Goal: Find specific page/section: Find specific page/section

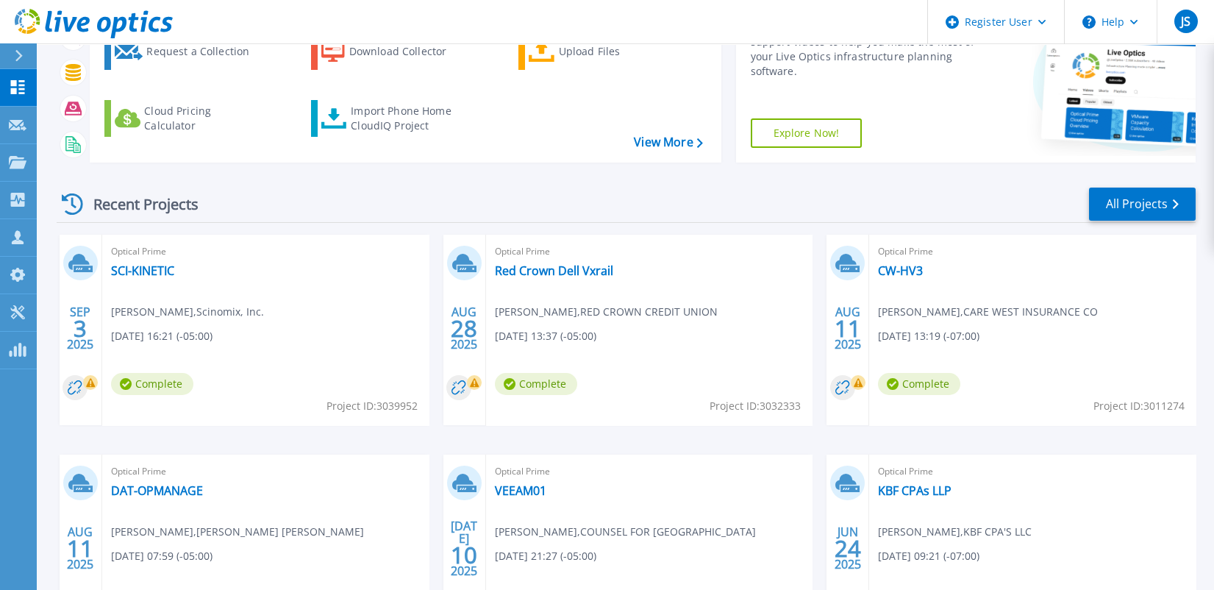
scroll to position [147, 0]
click at [148, 304] on span "[PERSON_NAME] , Scinomix, Inc." at bounding box center [187, 311] width 153 height 16
click at [141, 266] on link "SCI-KINETIC" at bounding box center [142, 270] width 63 height 15
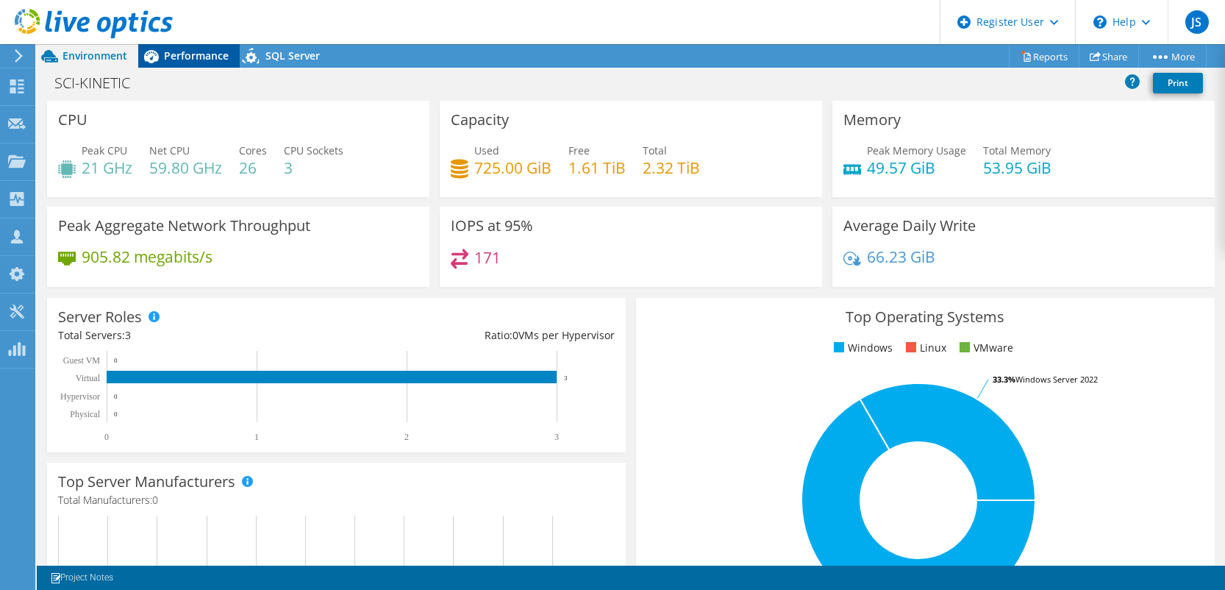
click at [185, 57] on span "Performance" at bounding box center [196, 56] width 65 height 14
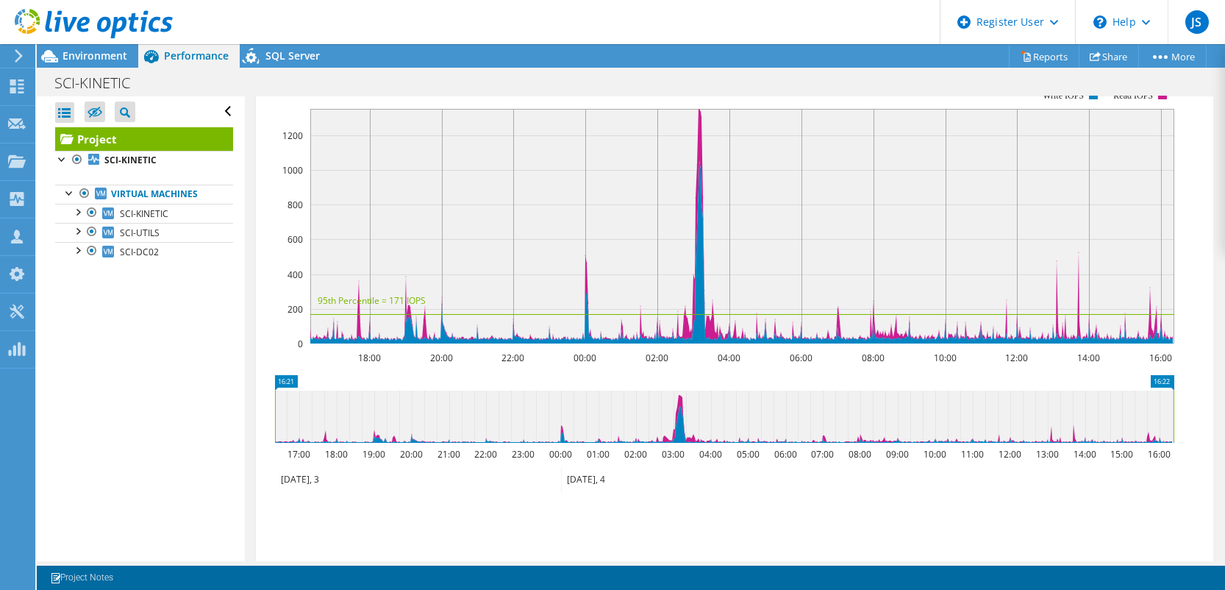
scroll to position [147, 0]
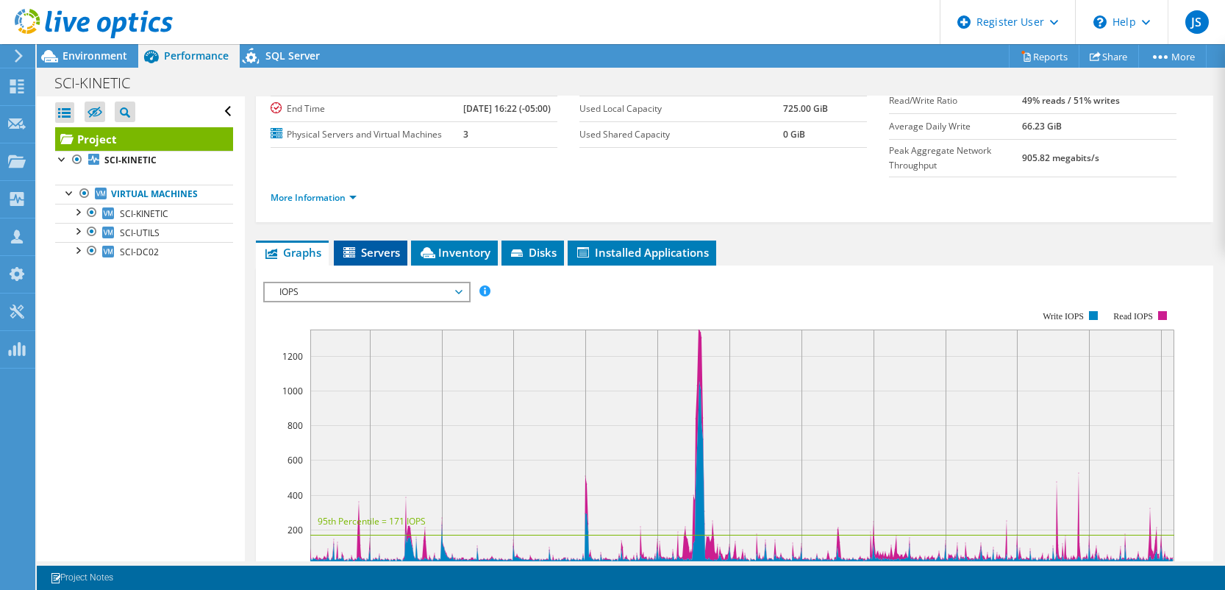
click at [355, 260] on icon at bounding box center [350, 253] width 15 height 13
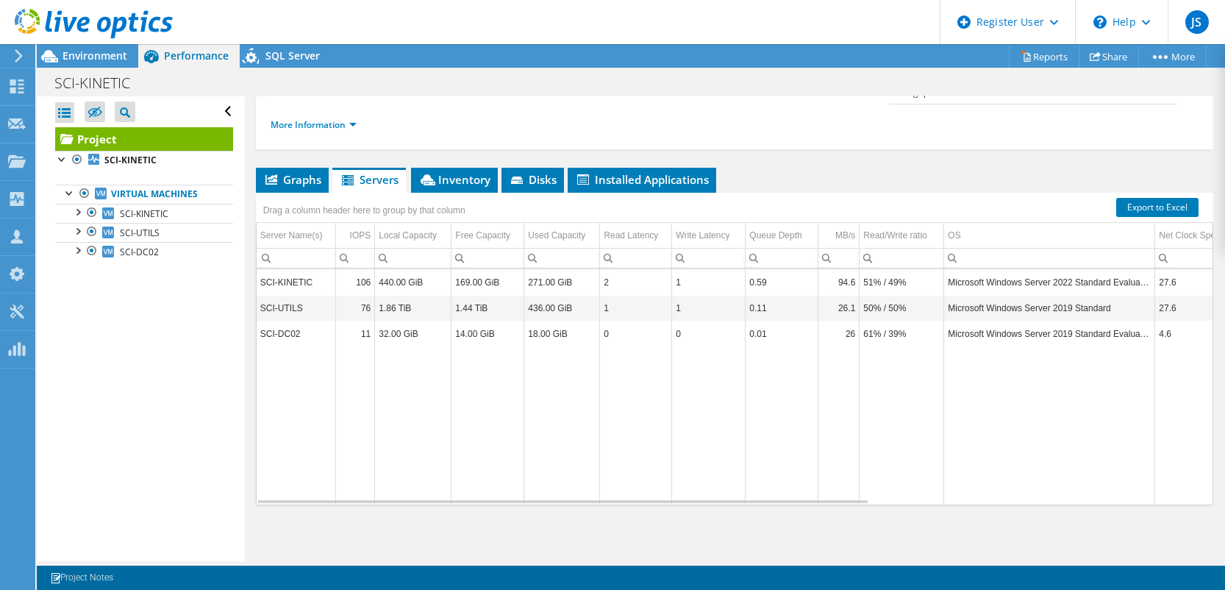
scroll to position [110, 0]
